Goal: Information Seeking & Learning: Stay updated

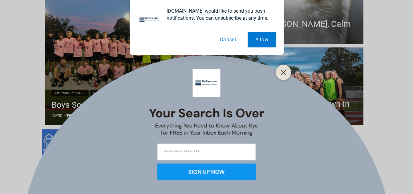
click at [131, 104] on div "Your Search is Over Everything You Need to Know About Rye for FREE in Your Inbo…" at bounding box center [206, 97] width 413 height 194
click at [281, 71] on icon "Close" at bounding box center [284, 73] width 6 height 6
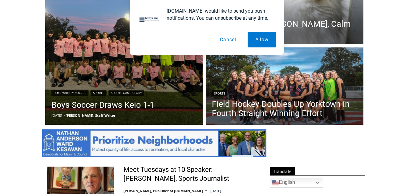
click at [232, 41] on button "Cancel" at bounding box center [228, 39] width 32 height 15
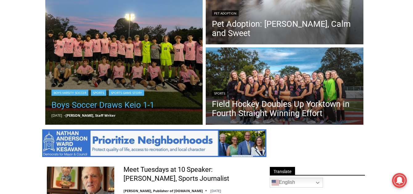
click at [115, 108] on link "Boys Soccer Draws Keio 1-1" at bounding box center [102, 105] width 103 height 12
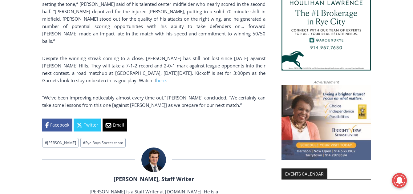
scroll to position [604, 0]
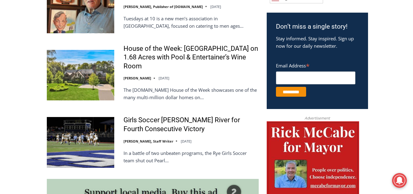
scroll to position [390, 0]
